Goal: Task Accomplishment & Management: Use online tool/utility

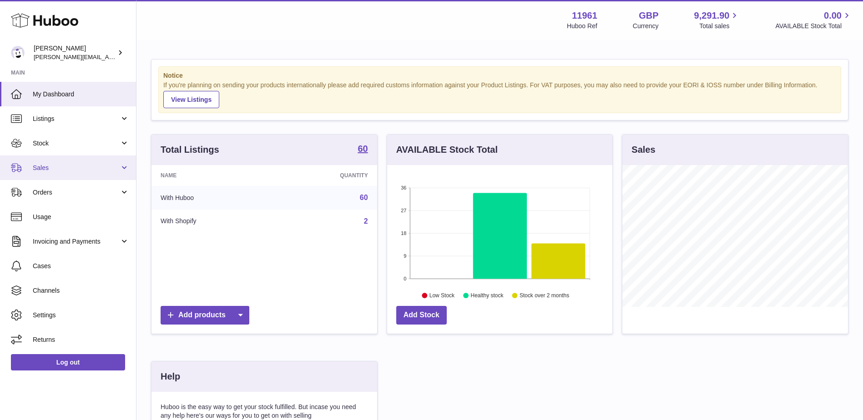
drag, startPoint x: 90, startPoint y: 163, endPoint x: 84, endPoint y: 177, distance: 15.3
click at [90, 163] on link "Sales" at bounding box center [68, 168] width 136 height 25
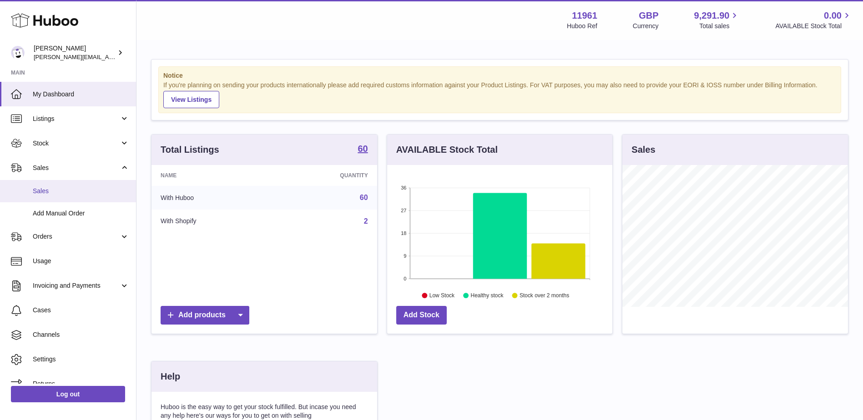
click at [39, 192] on span "Sales" at bounding box center [81, 191] width 96 height 9
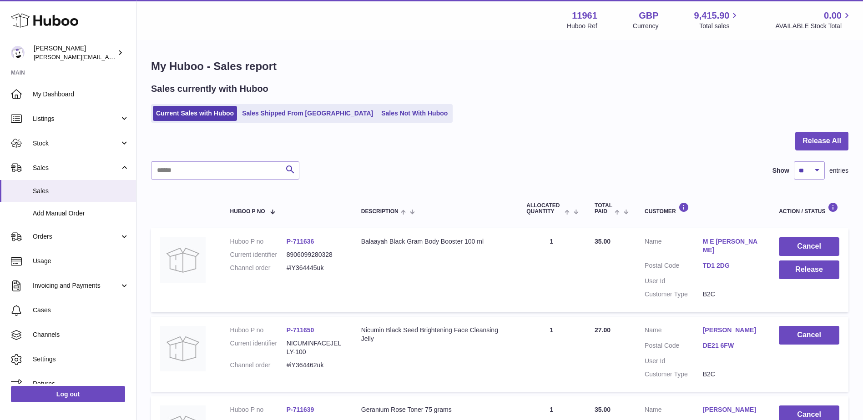
click at [385, 113] on link "Sales Not With Huboo" at bounding box center [414, 113] width 73 height 15
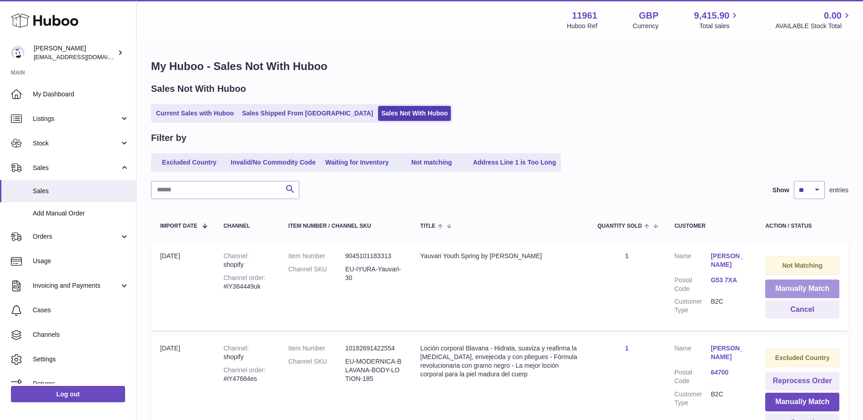
click at [798, 284] on button "Manually Match" at bounding box center [802, 289] width 74 height 19
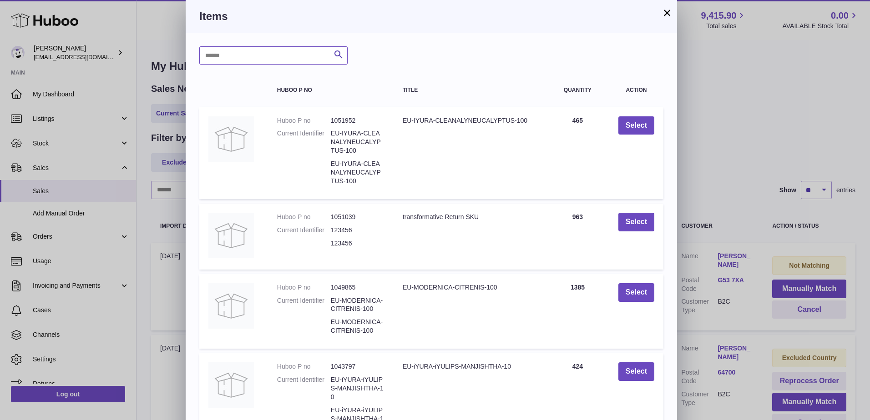
click at [284, 60] on input "text" at bounding box center [273, 55] width 148 height 18
type input "*******"
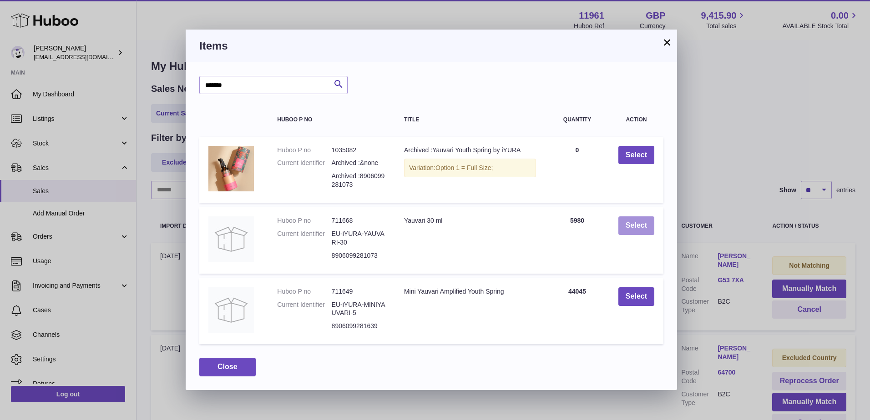
click at [639, 226] on button "Select" at bounding box center [636, 225] width 36 height 19
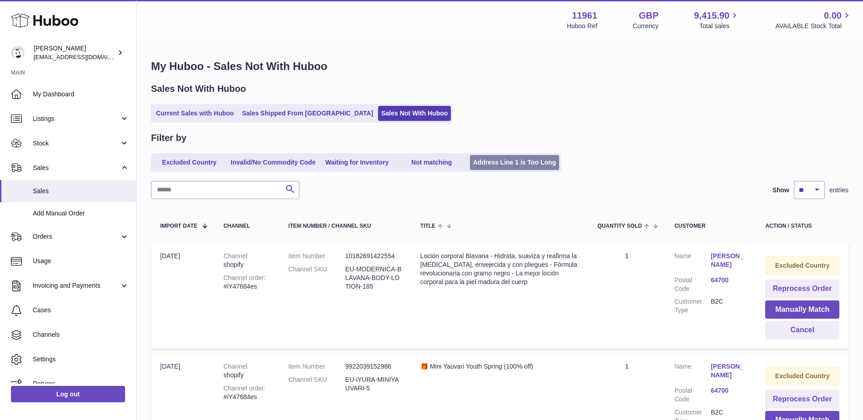
click at [493, 168] on link "Address Line 1 is Too Long" at bounding box center [515, 162] width 90 height 15
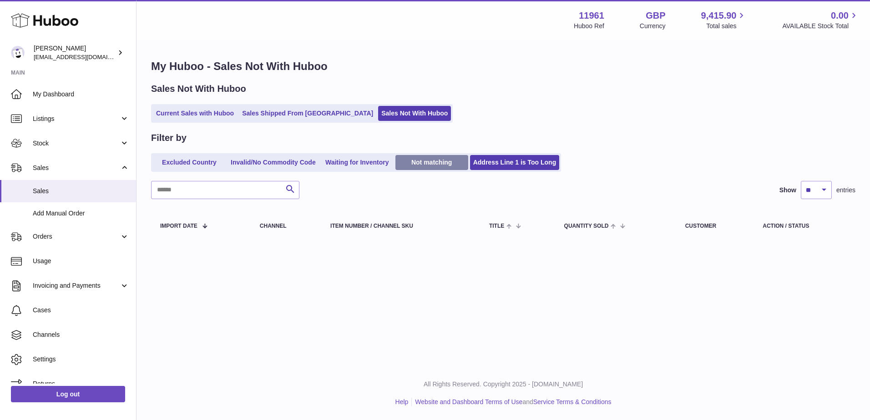
click at [438, 161] on link "Not matching" at bounding box center [431, 162] width 73 height 15
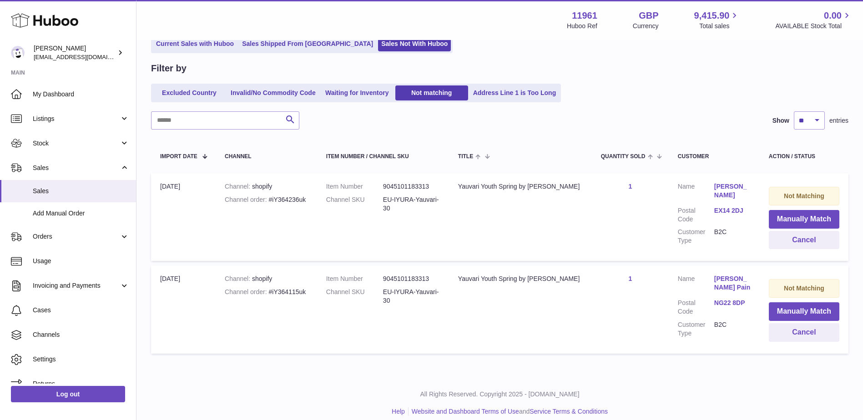
scroll to position [76, 0]
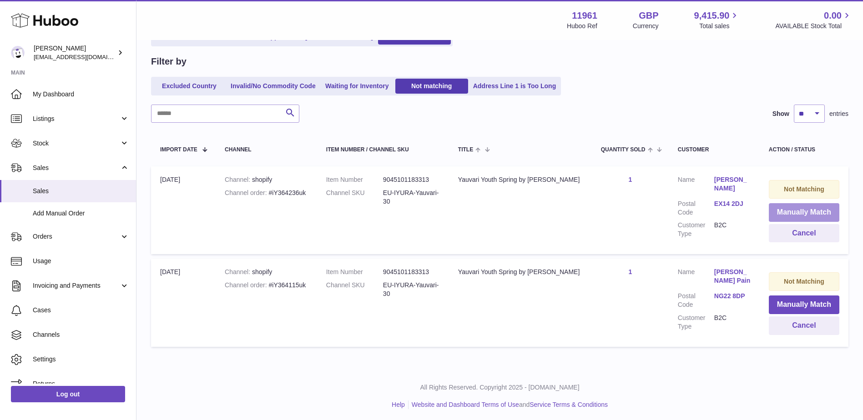
click at [790, 214] on button "Manually Match" at bounding box center [804, 212] width 70 height 19
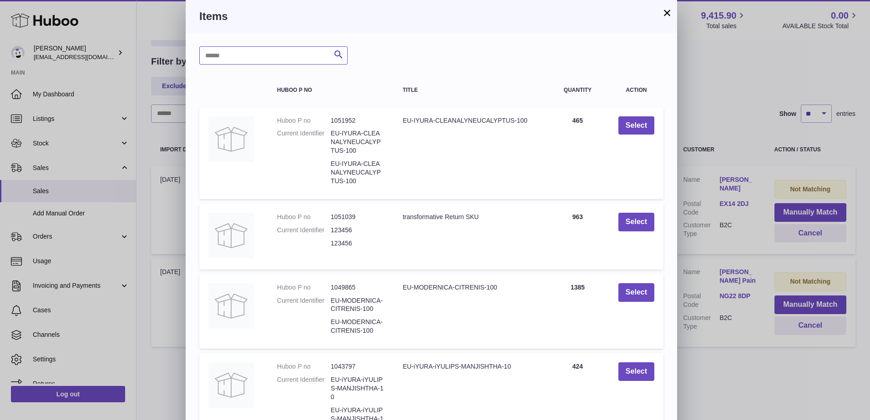
click at [295, 56] on input "text" at bounding box center [273, 55] width 148 height 18
type input "*******"
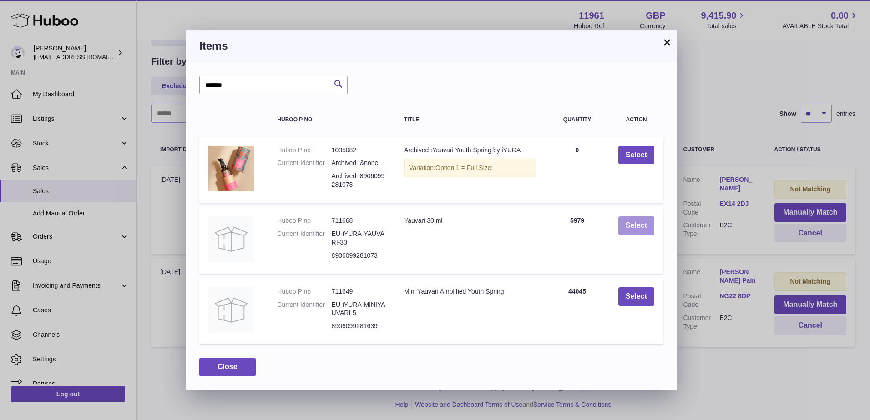
click at [644, 229] on button "Select" at bounding box center [636, 225] width 36 height 19
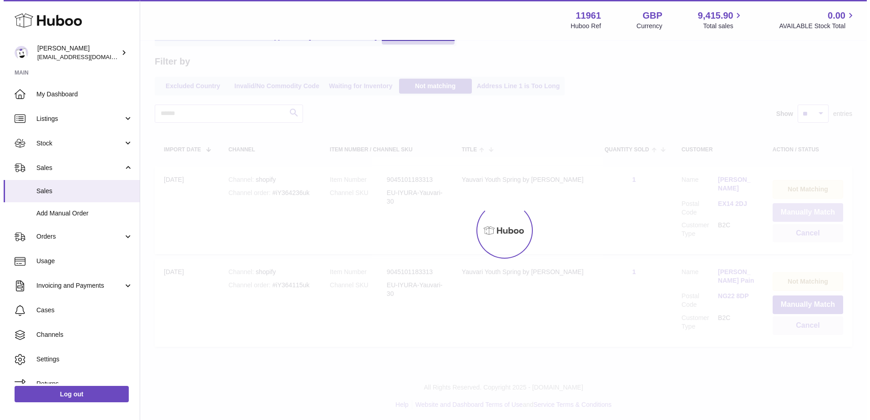
scroll to position [0, 0]
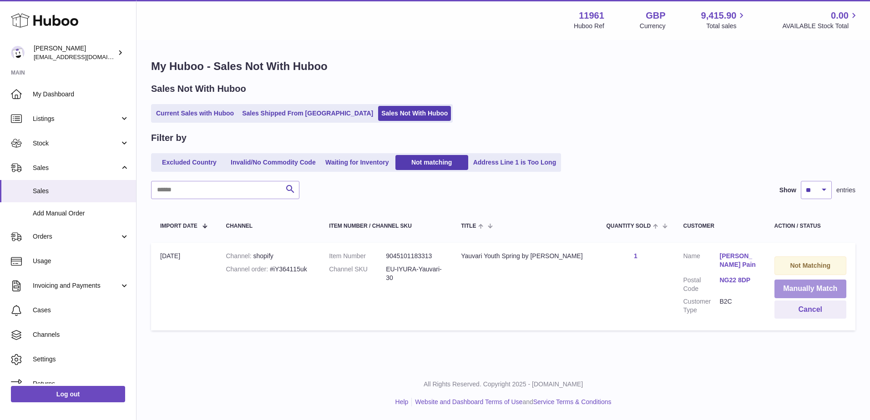
click at [805, 291] on button "Manually Match" at bounding box center [810, 289] width 72 height 19
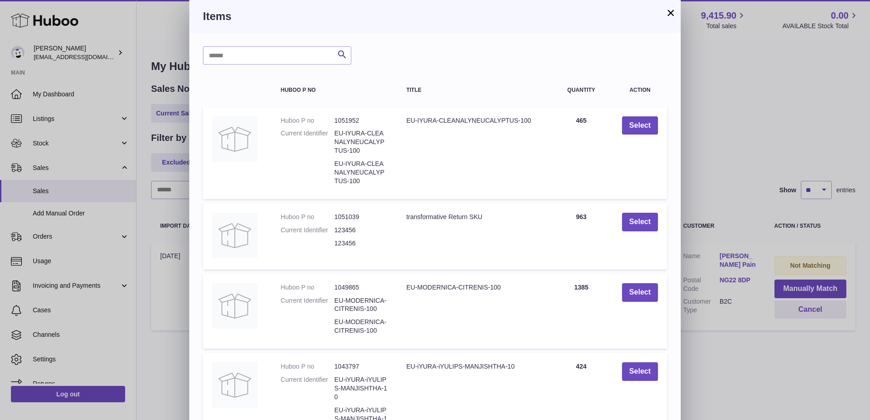
click at [297, 39] on div "Search Huboo P no Title Quantity Action Huboo P no 1051952 Current Identifier E…" at bounding box center [434, 318] width 491 height 571
click at [296, 59] on input "text" at bounding box center [277, 55] width 148 height 18
type input "*******"
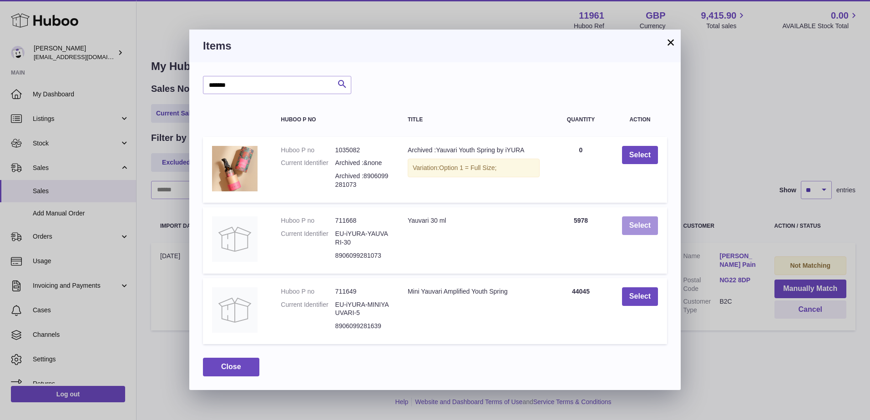
click at [645, 228] on button "Select" at bounding box center [640, 225] width 36 height 19
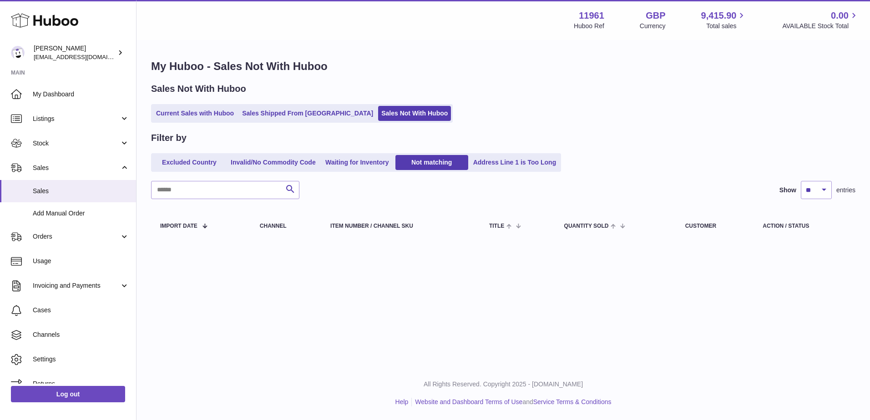
click at [364, 154] on ul "Excluded Country Invalid/No Commodity Code Waiting for Inventory Not matching A…" at bounding box center [356, 162] width 410 height 19
click at [363, 159] on link "Waiting for Inventory" at bounding box center [357, 162] width 73 height 15
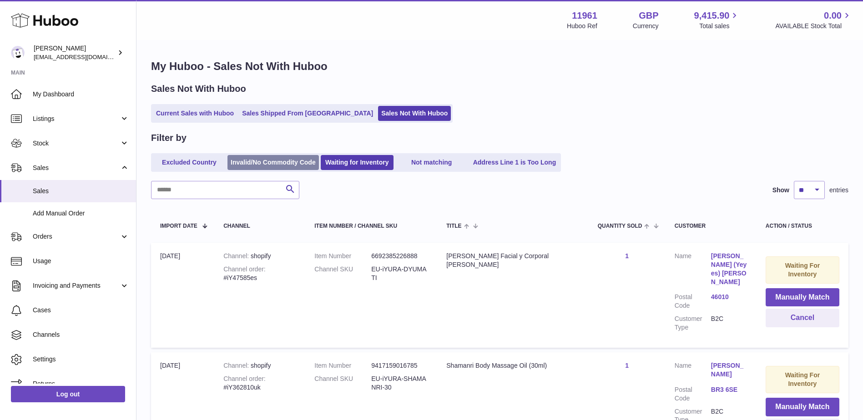
click at [278, 161] on link "Invalid/No Commodity Code" at bounding box center [272, 162] width 91 height 15
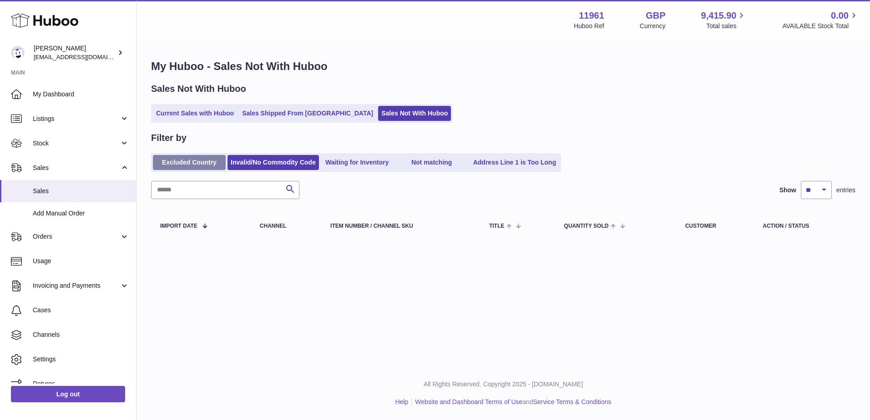
click at [171, 165] on link "Excluded Country" at bounding box center [189, 162] width 73 height 15
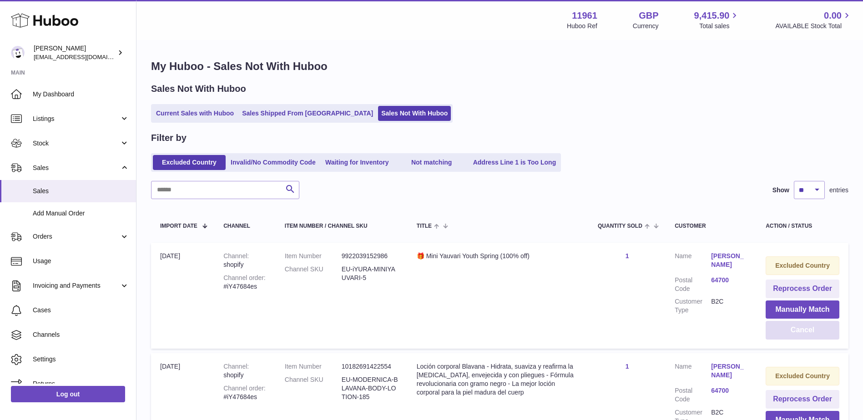
click at [797, 323] on button "Cancel" at bounding box center [802, 330] width 74 height 19
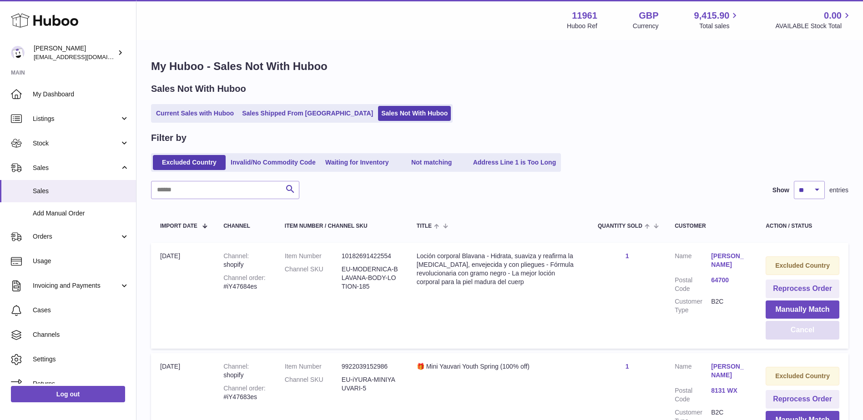
click at [801, 332] on button "Cancel" at bounding box center [802, 330] width 74 height 19
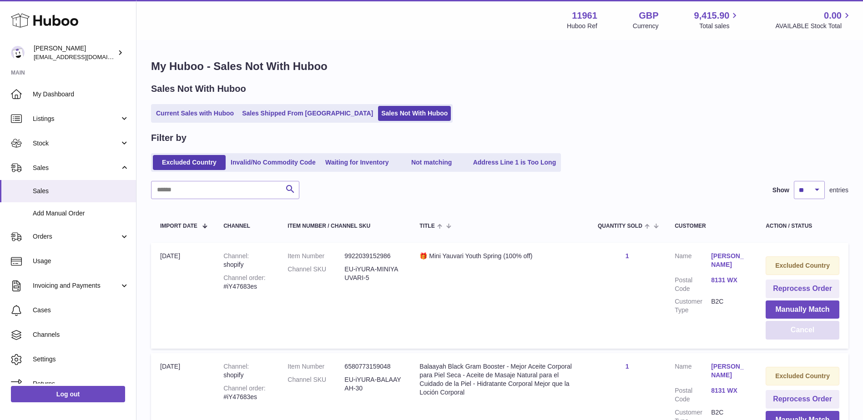
click at [800, 335] on button "Cancel" at bounding box center [802, 330] width 74 height 19
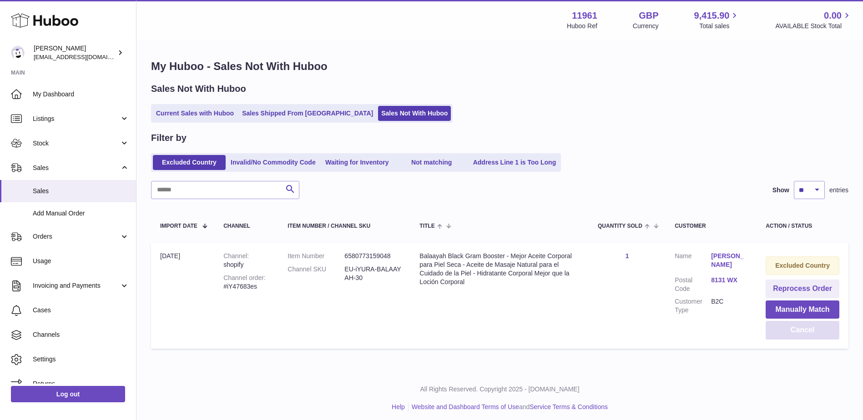
click at [800, 335] on button "Cancel" at bounding box center [802, 330] width 74 height 19
